Goal: Task Accomplishment & Management: Manage account settings

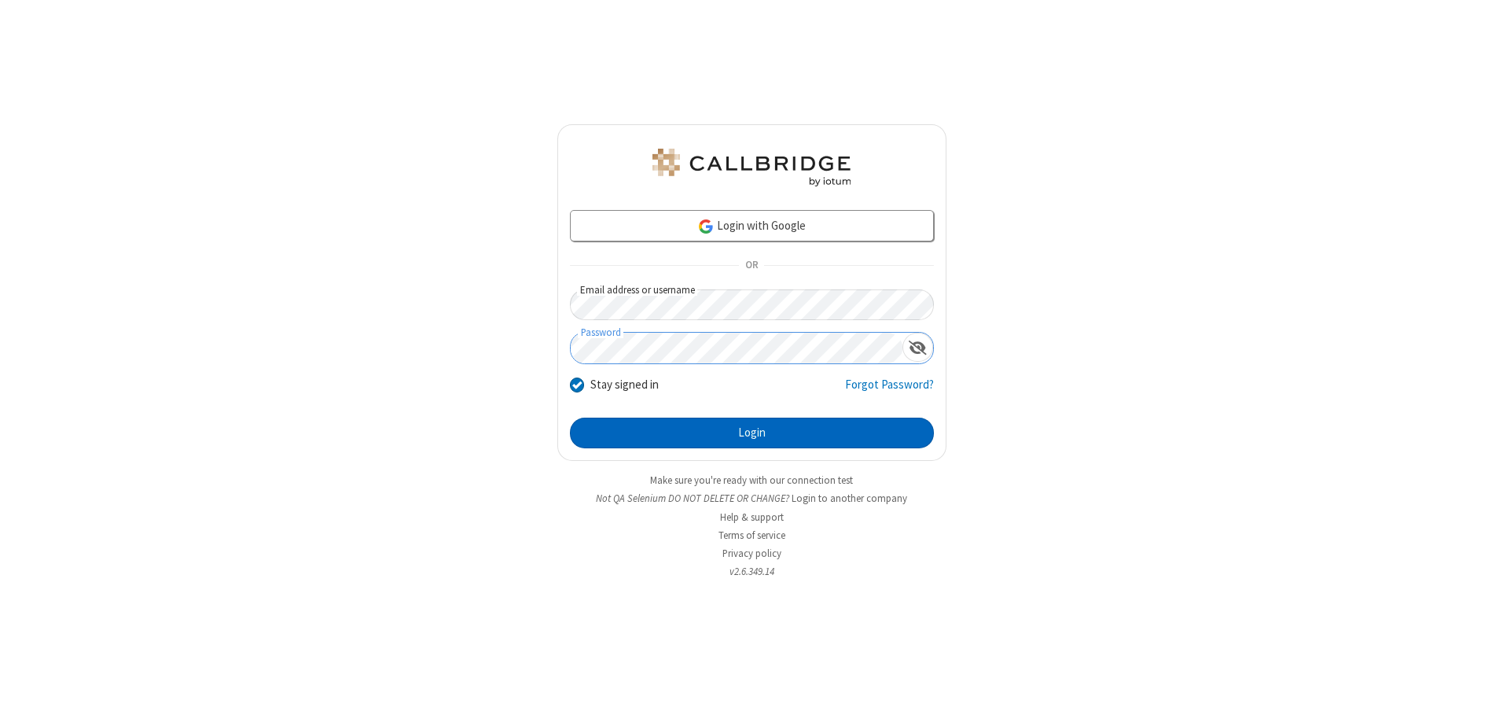
click at [752, 432] on button "Login" at bounding box center [752, 432] width 364 height 31
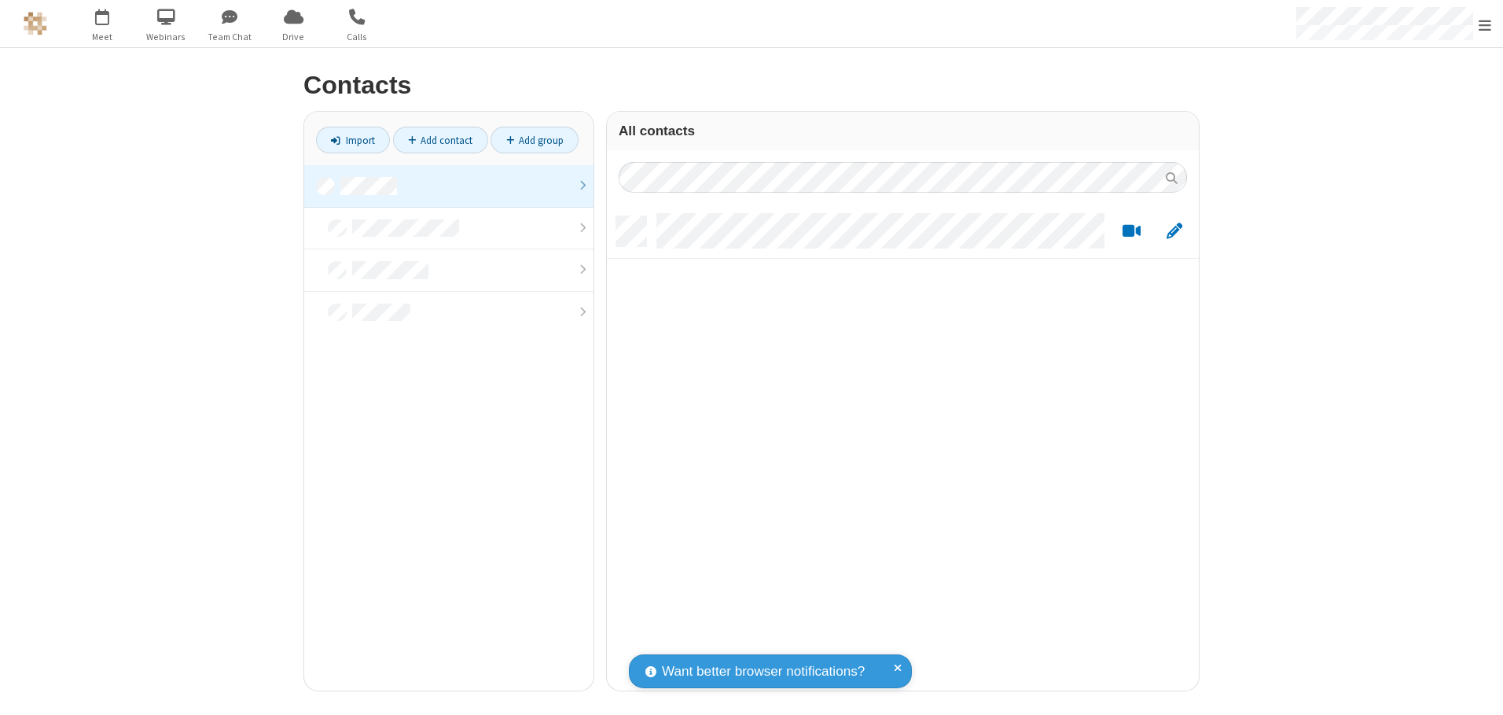
scroll to position [474, 580]
click at [449, 186] on link at bounding box center [448, 186] width 289 height 42
click at [440, 140] on link "Add contact" at bounding box center [440, 140] width 95 height 27
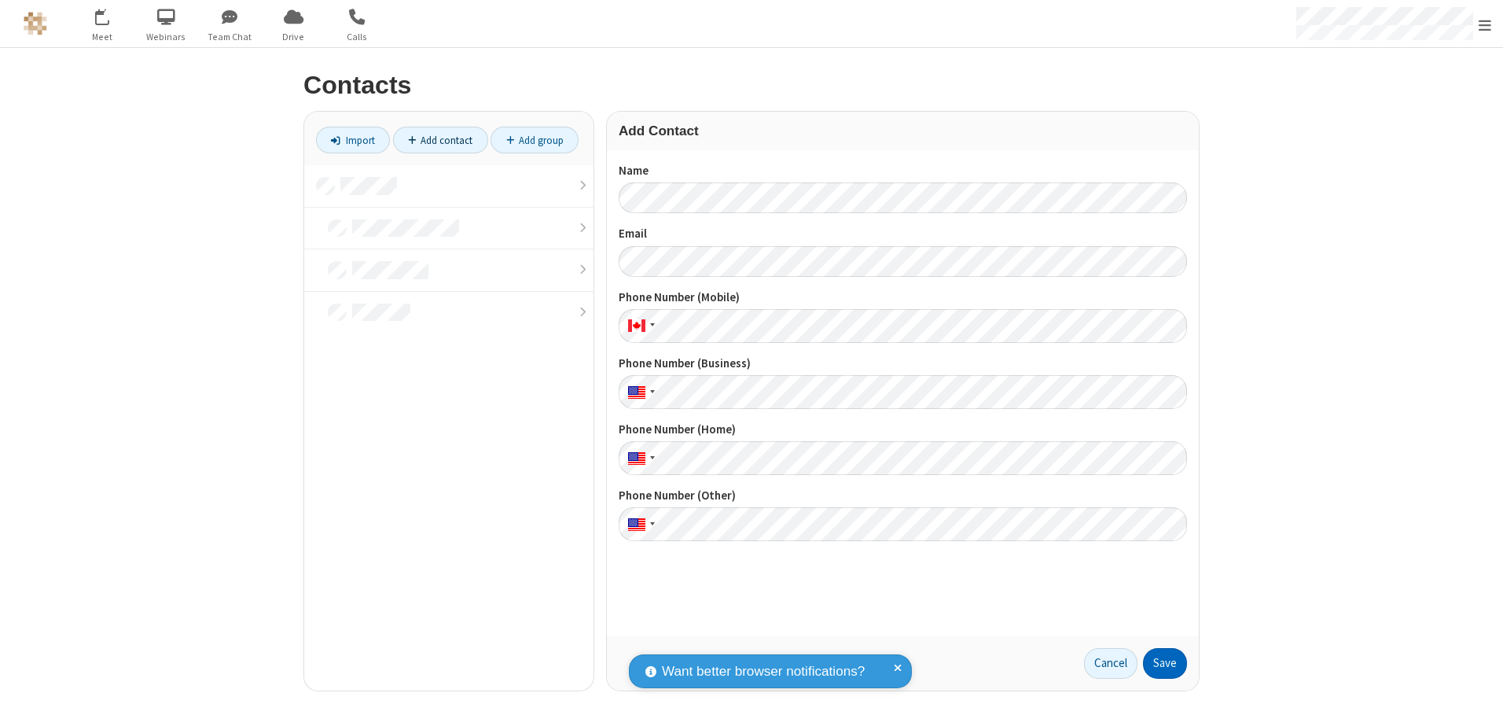
click at [1165, 663] on button "Save" at bounding box center [1165, 663] width 44 height 31
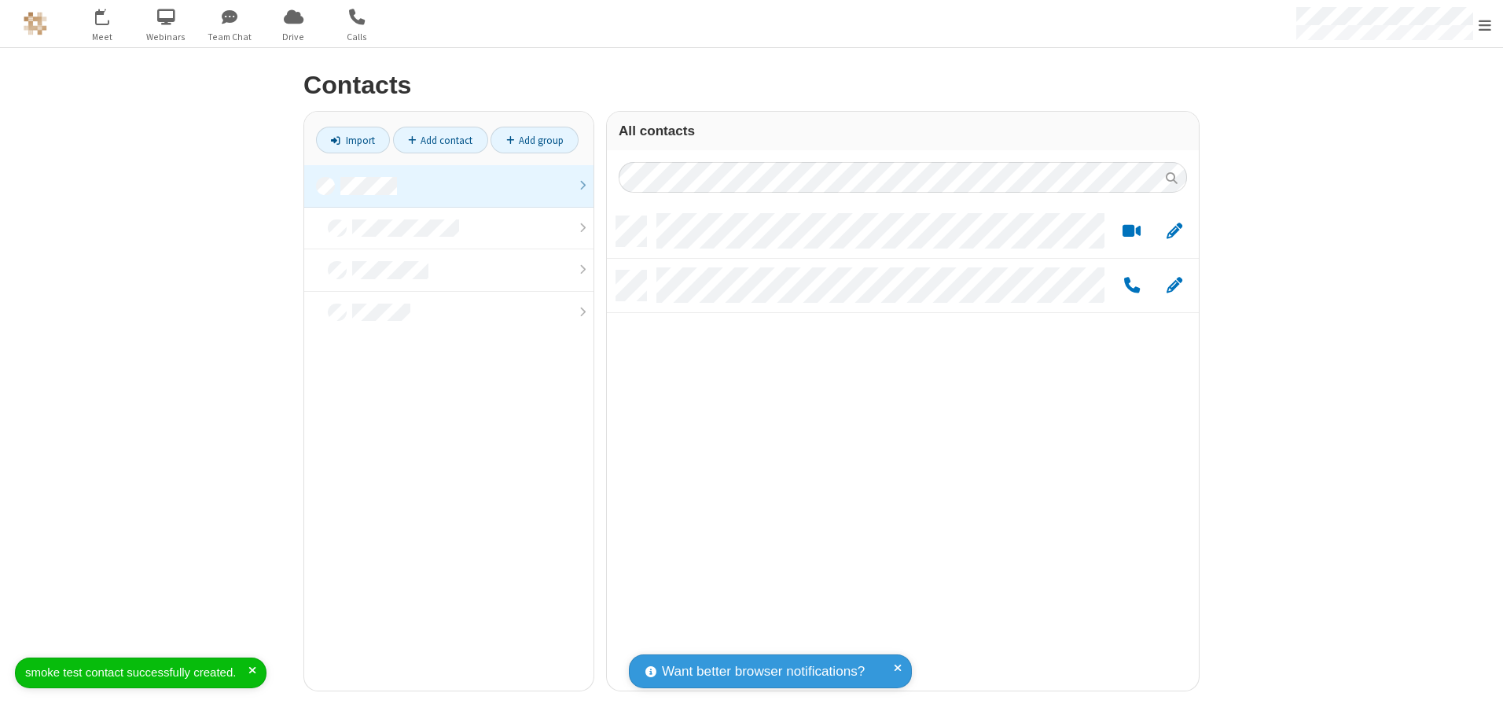
scroll to position [474, 580]
click at [440, 140] on link "Add contact" at bounding box center [440, 140] width 95 height 27
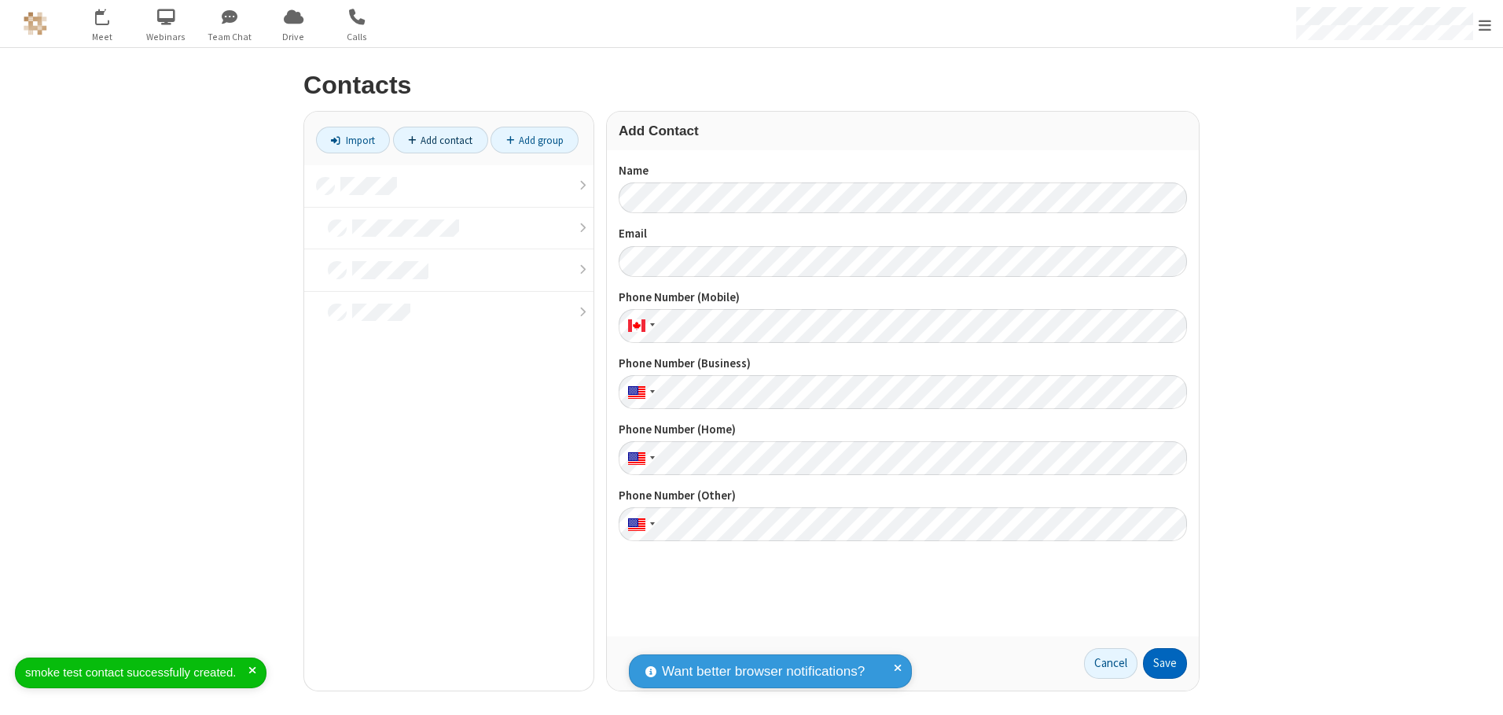
click at [1165, 663] on button "Save" at bounding box center [1165, 663] width 44 height 31
